Goal: Go to known website: Access a specific website the user already knows

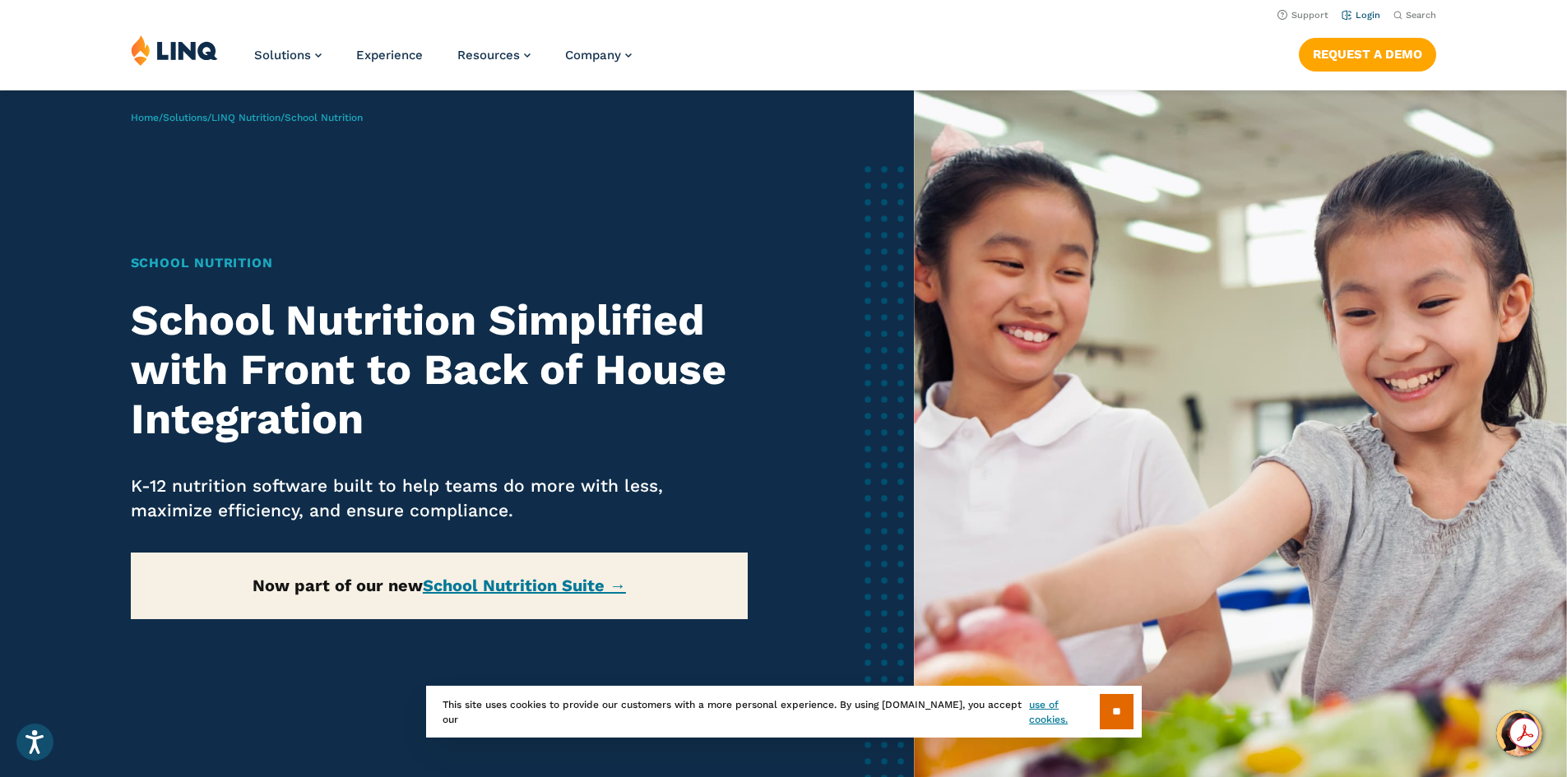
click at [1368, 15] on link "Login" at bounding box center [1361, 15] width 39 height 11
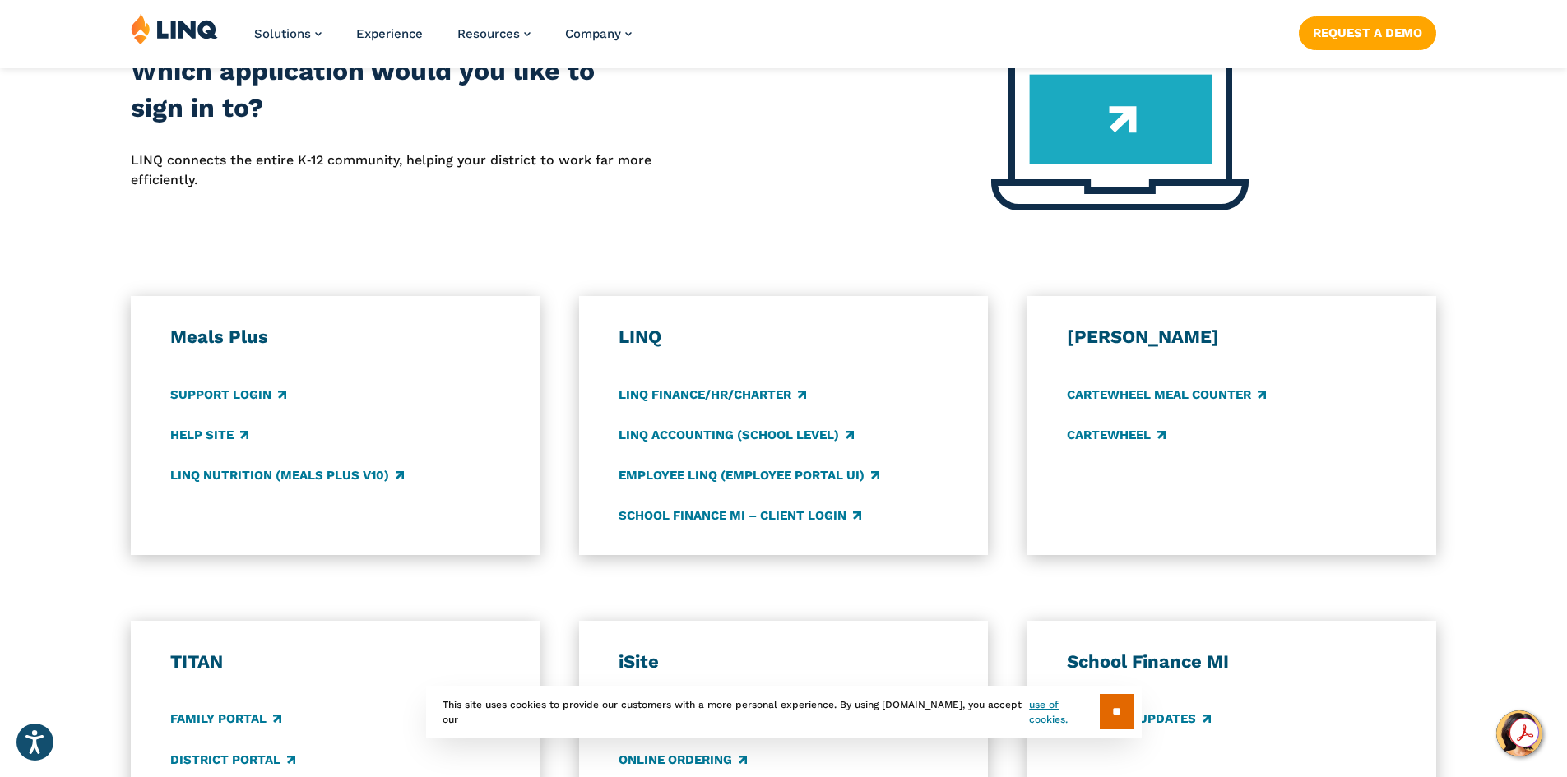
scroll to position [738, 0]
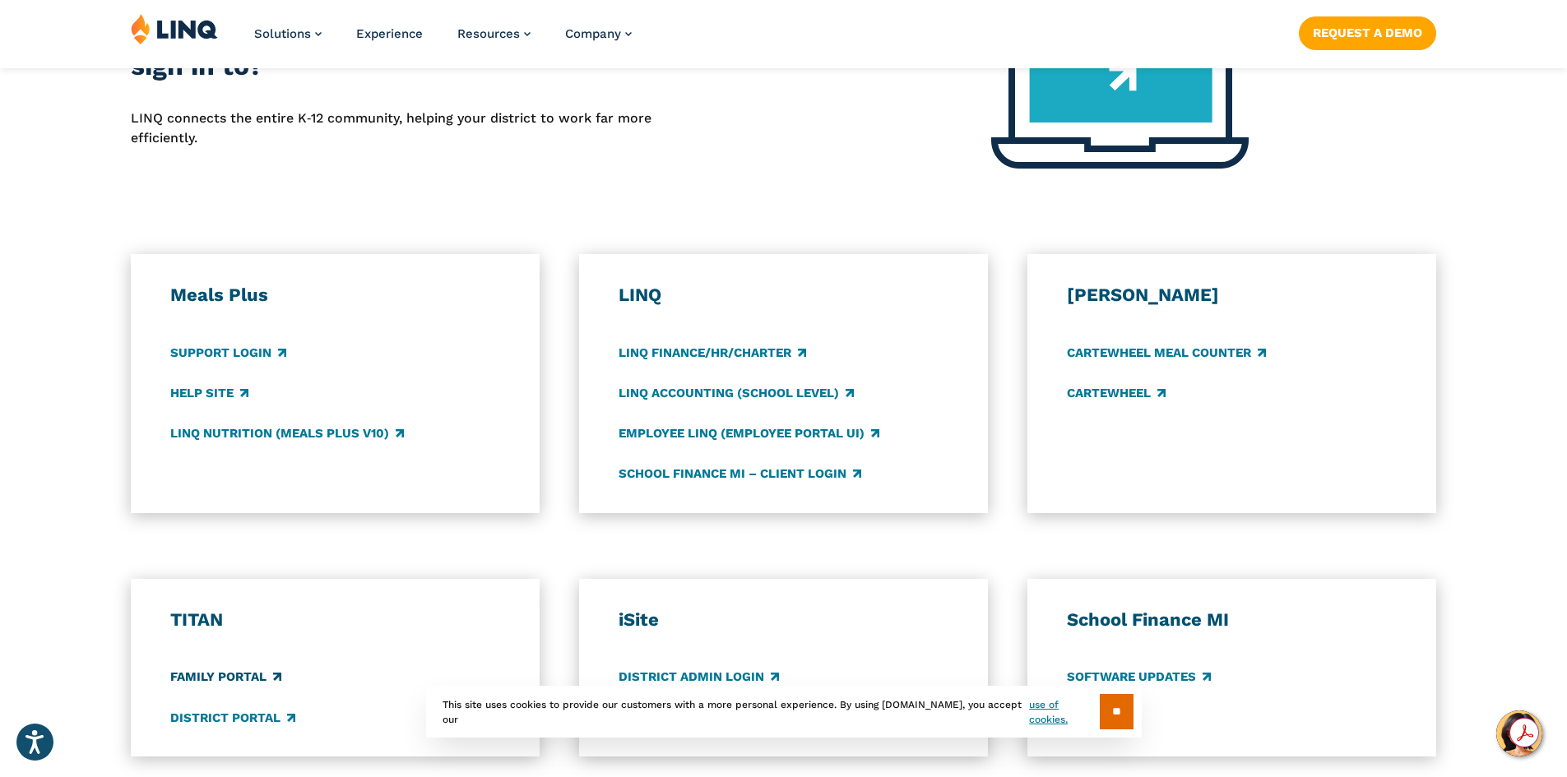
click at [240, 675] on link "Family Portal" at bounding box center [225, 678] width 111 height 18
